Goal: Task Accomplishment & Management: Use online tool/utility

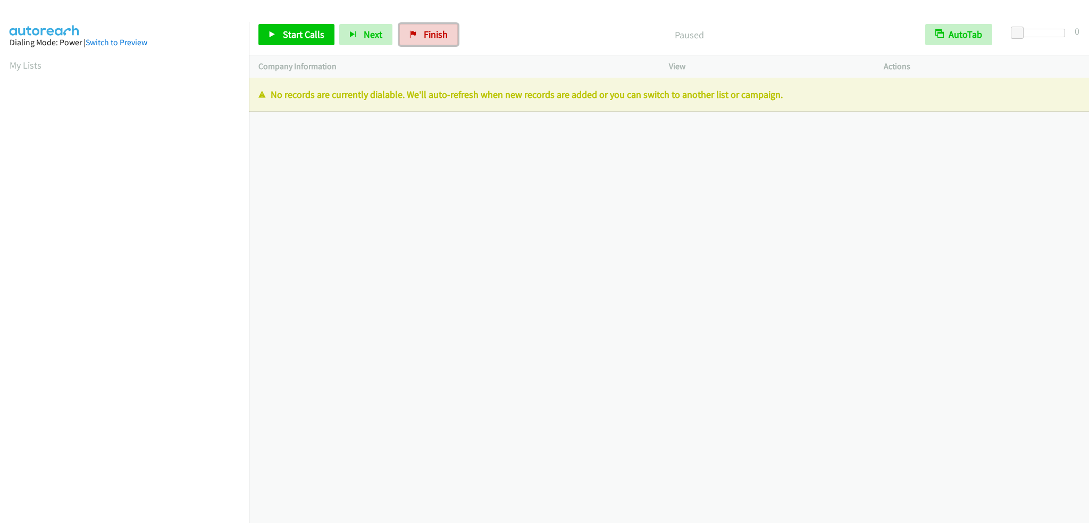
drag, startPoint x: 416, startPoint y: 36, endPoint x: 650, endPoint y: 10, distance: 235.3
click at [416, 36] on link "Finish" at bounding box center [428, 34] width 58 height 21
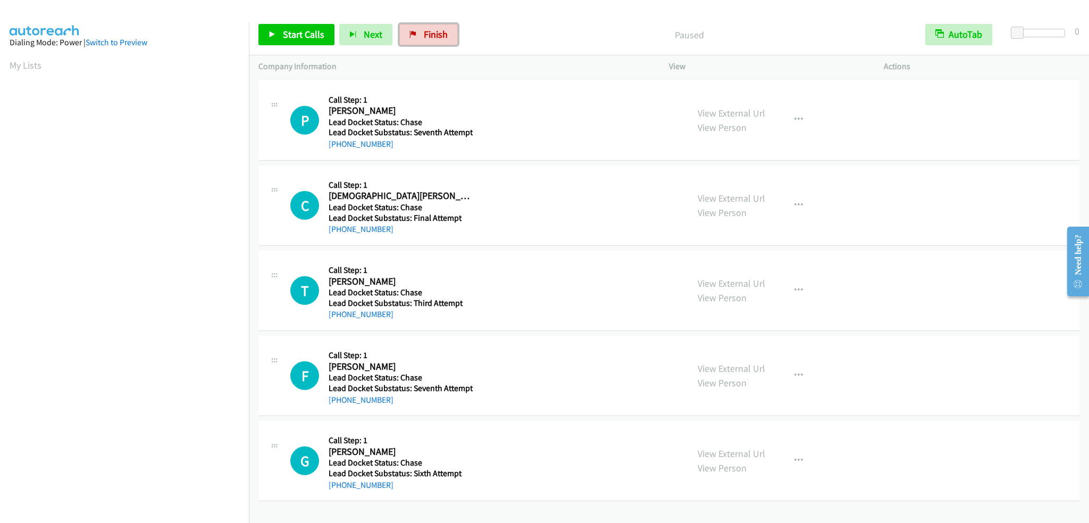
drag, startPoint x: 433, startPoint y: 36, endPoint x: 598, endPoint y: 38, distance: 164.3
click at [433, 36] on span "Finish" at bounding box center [436, 34] width 24 height 12
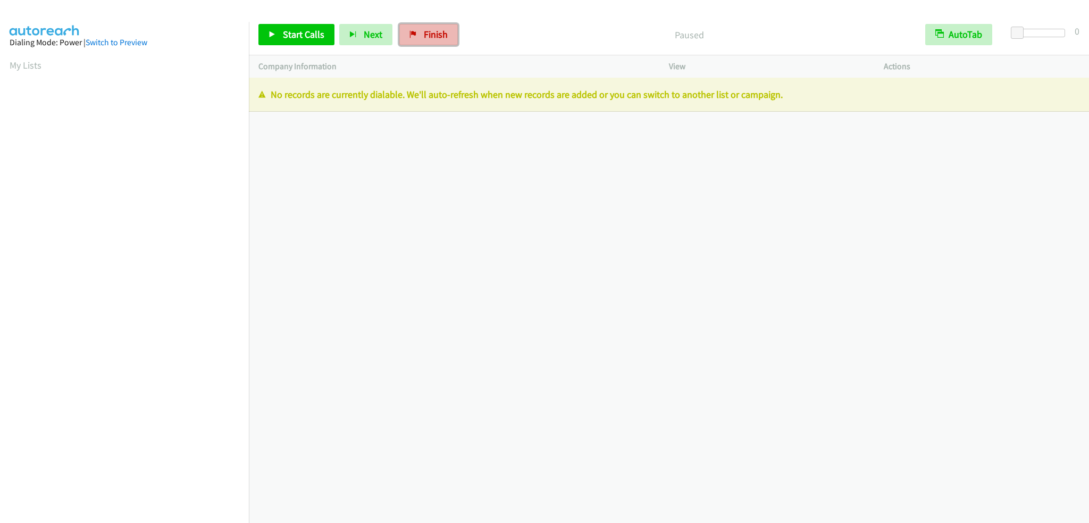
click at [438, 29] on span "Finish" at bounding box center [436, 34] width 24 height 12
click at [438, 30] on span "Finish" at bounding box center [436, 34] width 24 height 12
drag, startPoint x: 427, startPoint y: 36, endPoint x: 595, endPoint y: 31, distance: 167.5
click at [427, 36] on span "Finish" at bounding box center [436, 34] width 24 height 12
click at [435, 37] on span "Finish" at bounding box center [436, 34] width 24 height 12
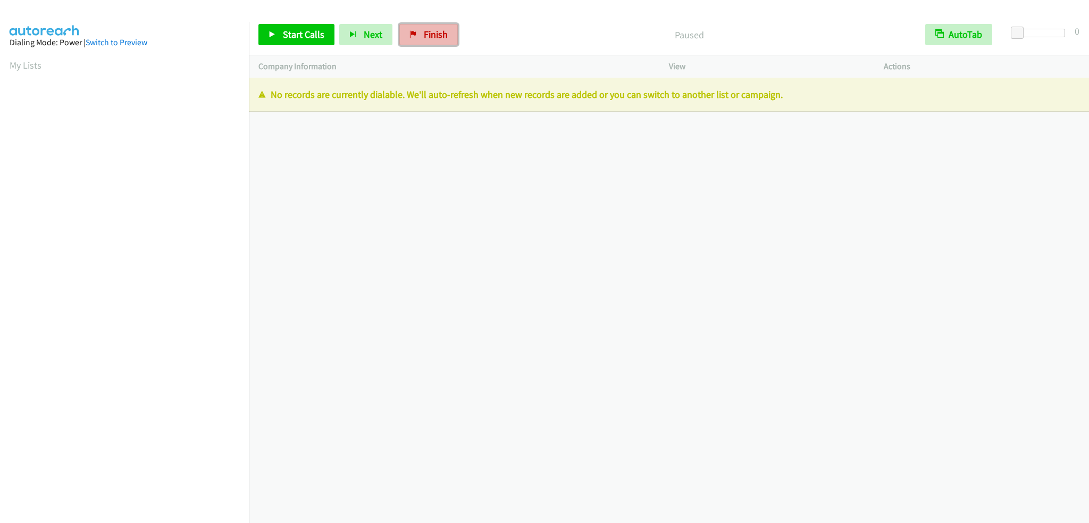
click at [419, 37] on link "Finish" at bounding box center [428, 34] width 58 height 21
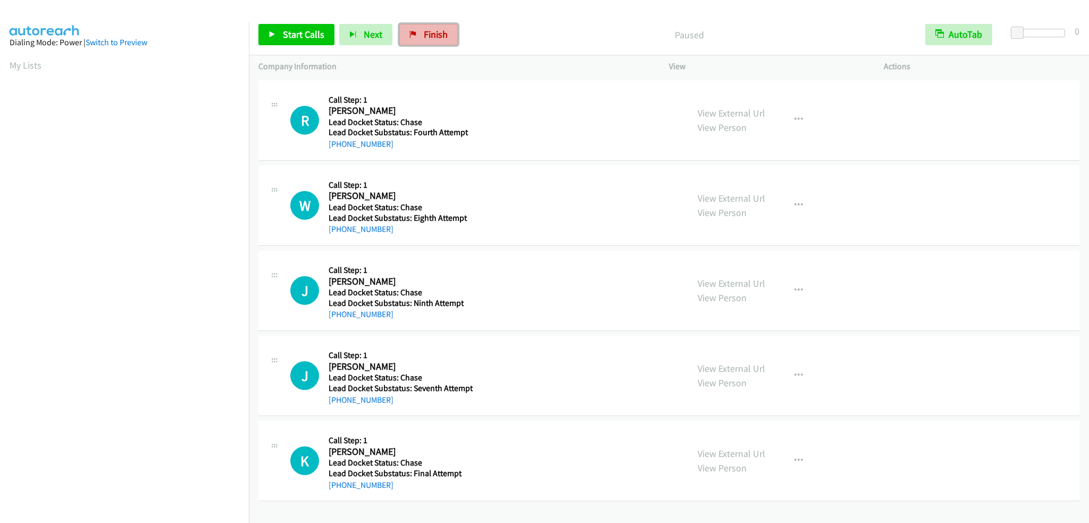
click at [438, 33] on span "Finish" at bounding box center [436, 34] width 24 height 12
